Goal: Find specific page/section: Find specific page/section

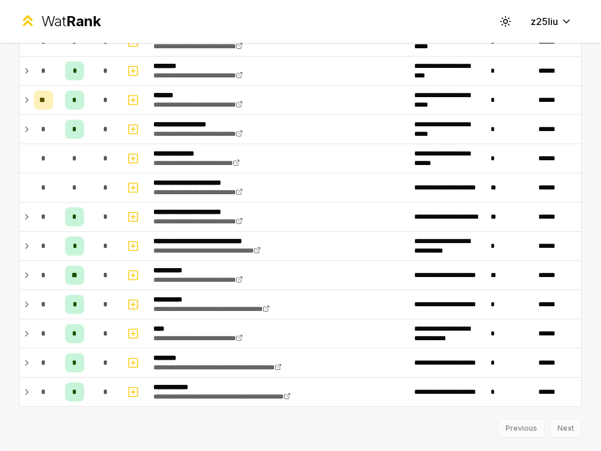
scroll to position [742, 0]
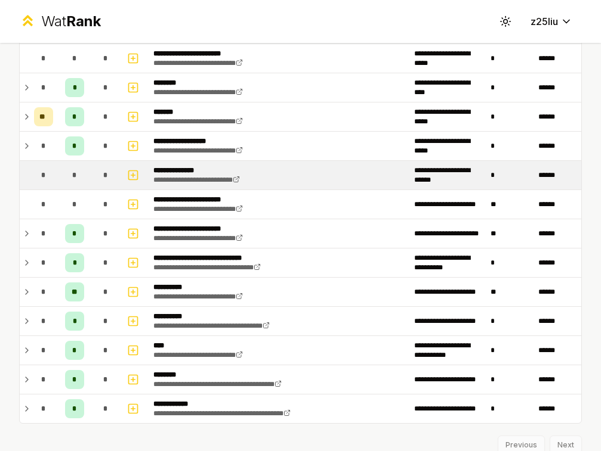
click at [166, 170] on p "**********" at bounding box center [206, 171] width 106 height 10
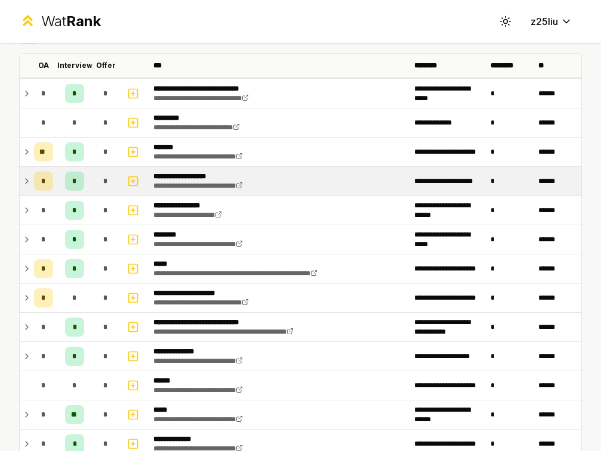
scroll to position [68, 0]
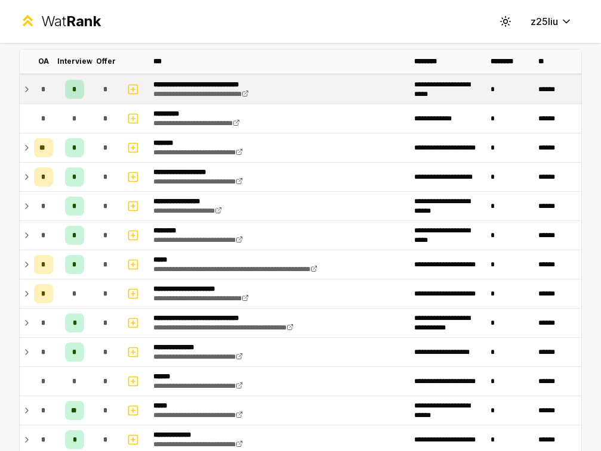
click at [29, 95] on td "*" at bounding box center [43, 89] width 29 height 29
click at [195, 88] on p "**********" at bounding box center [211, 85] width 116 height 10
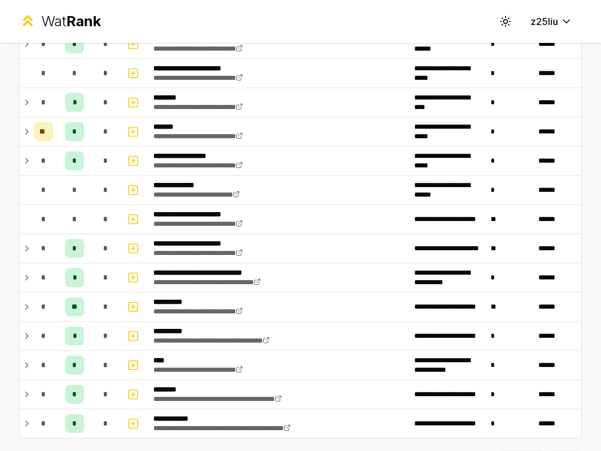
scroll to position [788, 0]
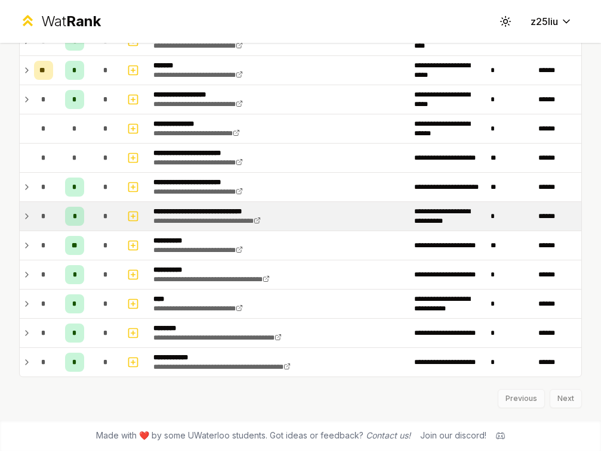
click at [39, 214] on div "*" at bounding box center [43, 216] width 19 height 19
click at [33, 214] on td "*" at bounding box center [43, 216] width 29 height 29
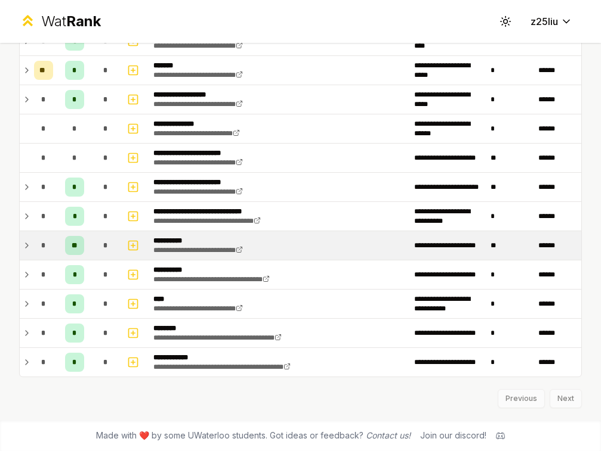
click at [30, 249] on td "*" at bounding box center [43, 245] width 29 height 29
click at [28, 247] on icon at bounding box center [27, 246] width 10 height 14
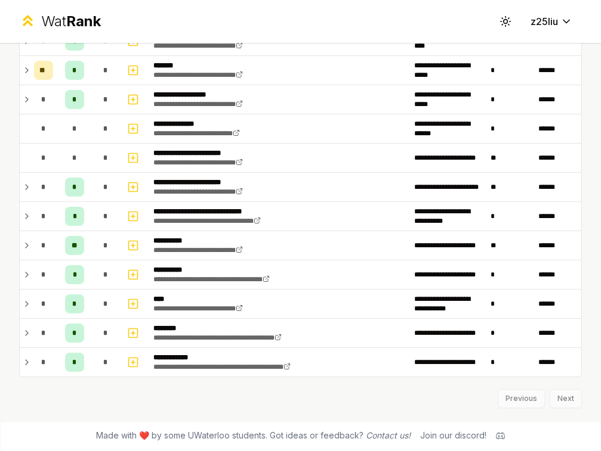
click at [29, 246] on icon at bounding box center [27, 246] width 10 height 14
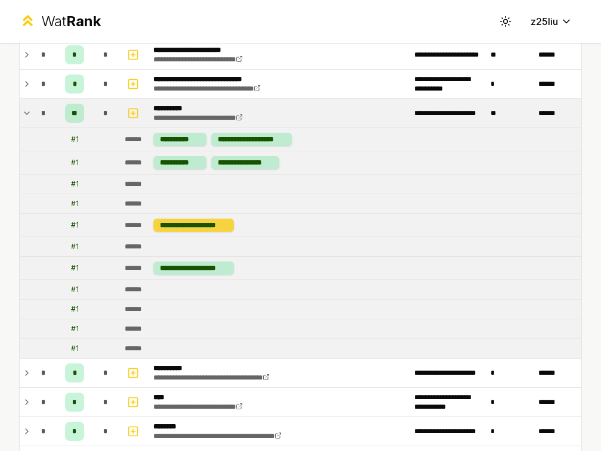
scroll to position [1005, 0]
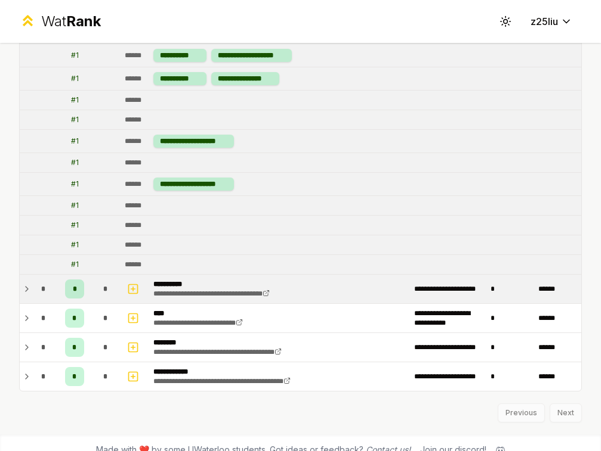
click at [29, 292] on icon at bounding box center [27, 289] width 10 height 14
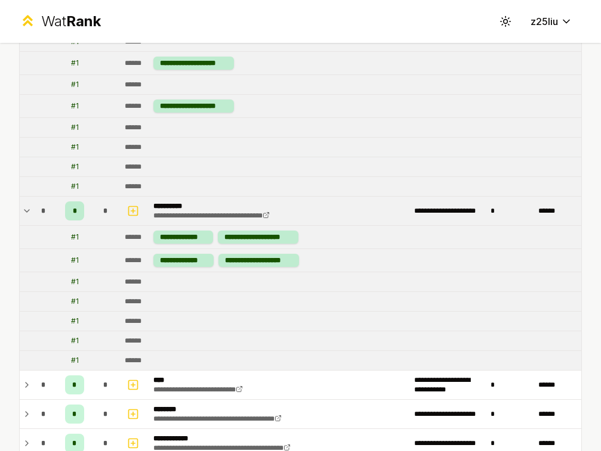
scroll to position [1164, 0]
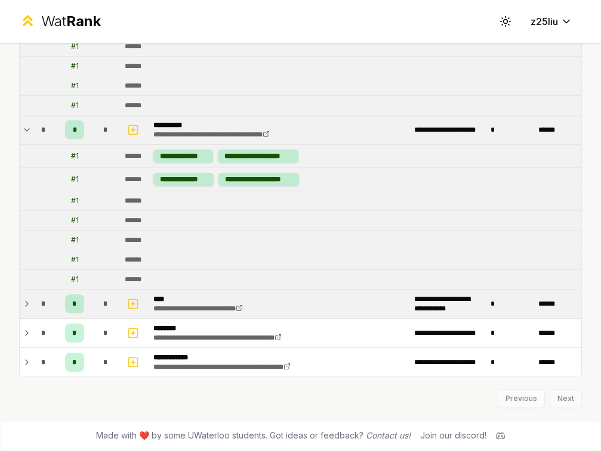
click at [23, 303] on icon at bounding box center [27, 304] width 10 height 14
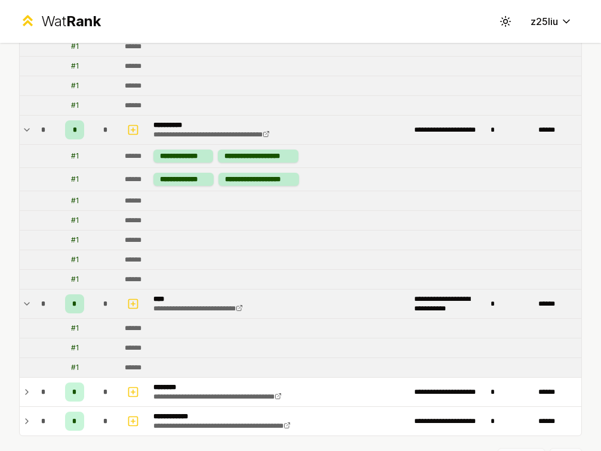
click at [25, 306] on icon at bounding box center [27, 304] width 10 height 14
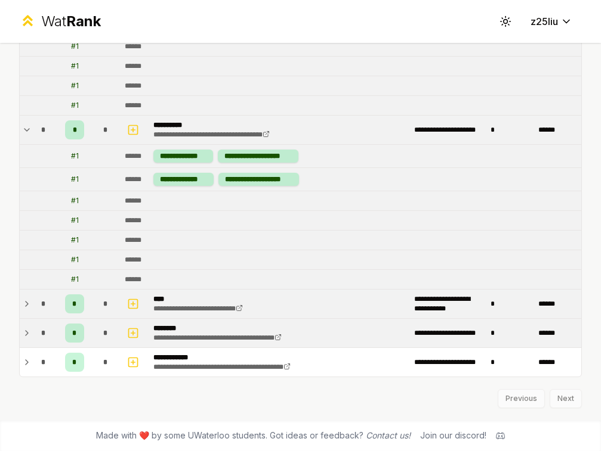
click at [23, 335] on icon at bounding box center [27, 333] width 10 height 14
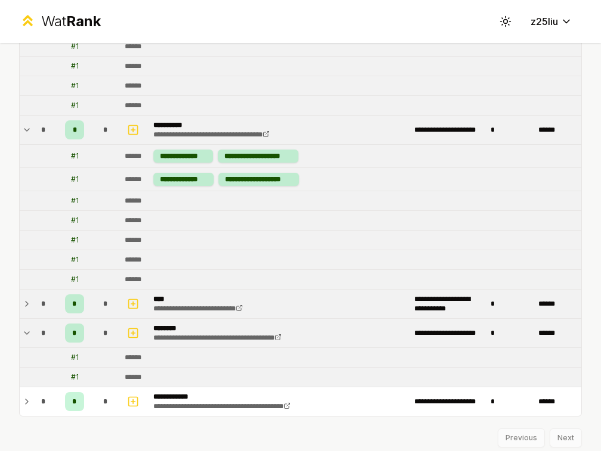
scroll to position [1201, 0]
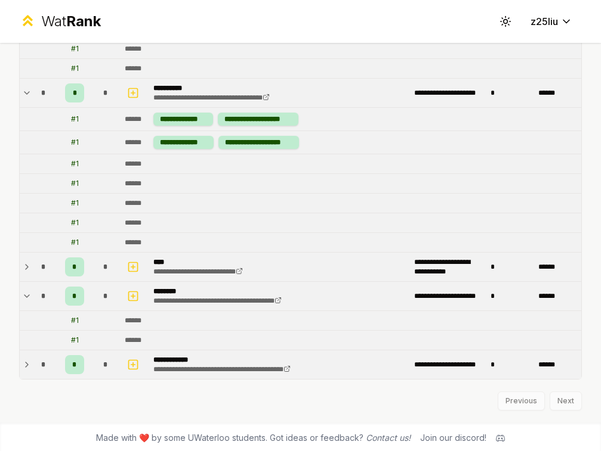
click at [23, 357] on td at bounding box center [25, 365] width 10 height 29
